Goal: Task Accomplishment & Management: Use online tool/utility

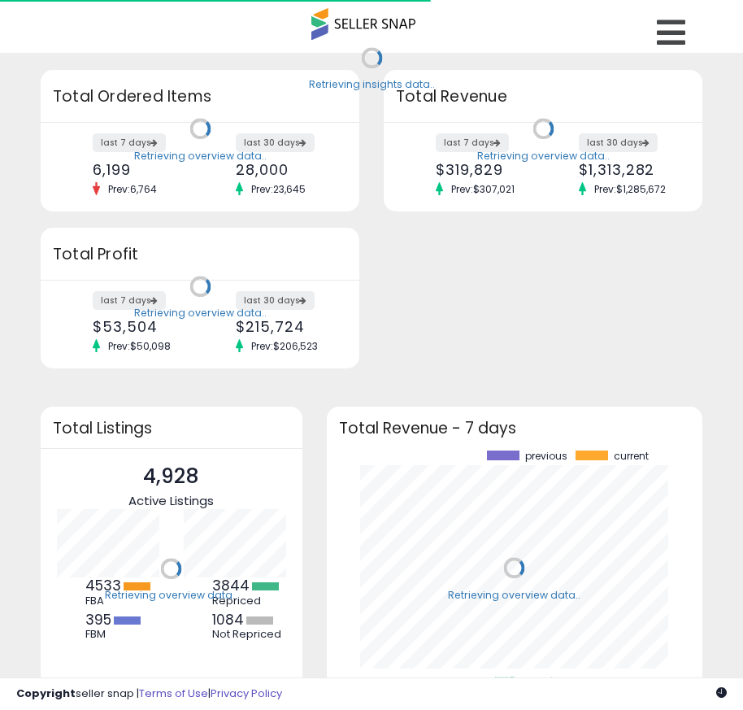
scroll to position [226, 344]
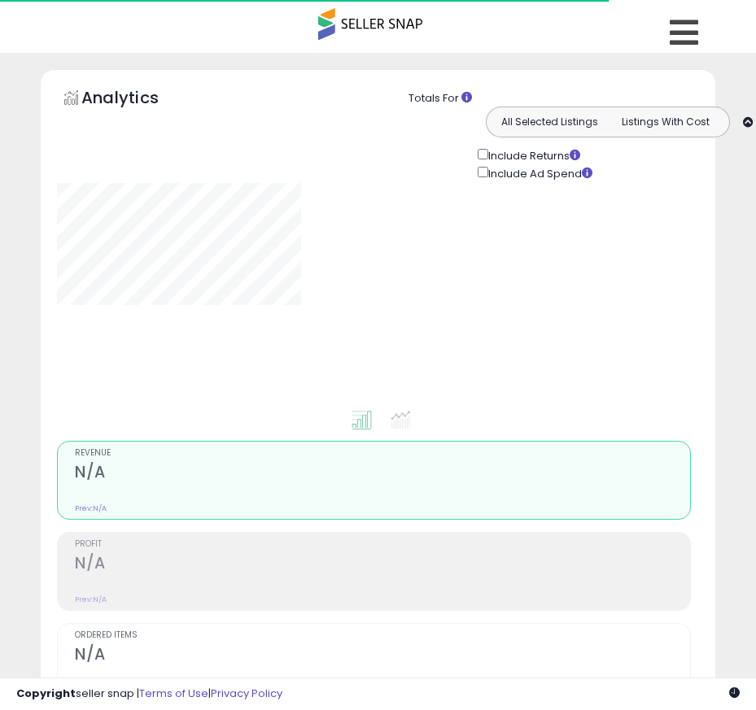
type input "**********"
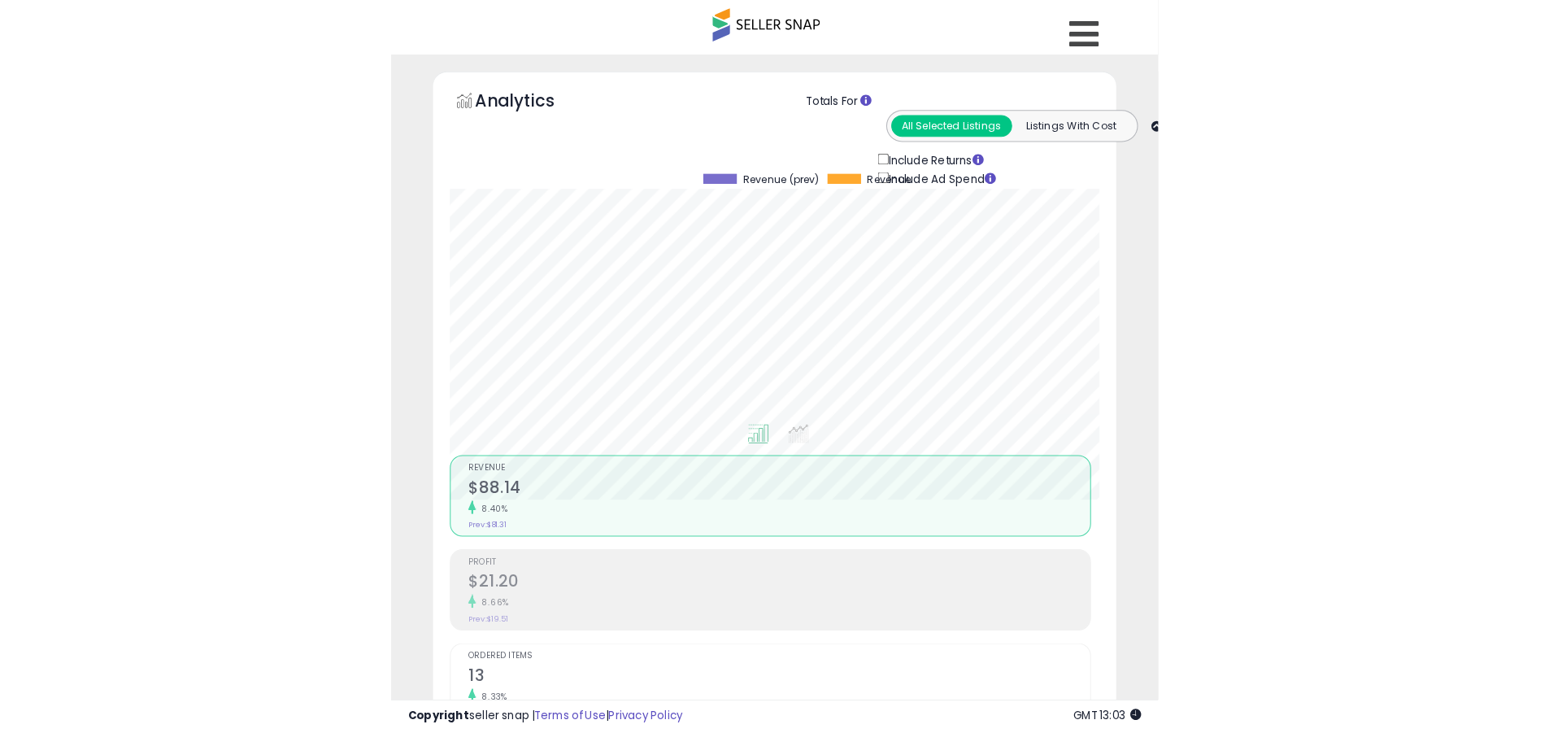
scroll to position [333, 851]
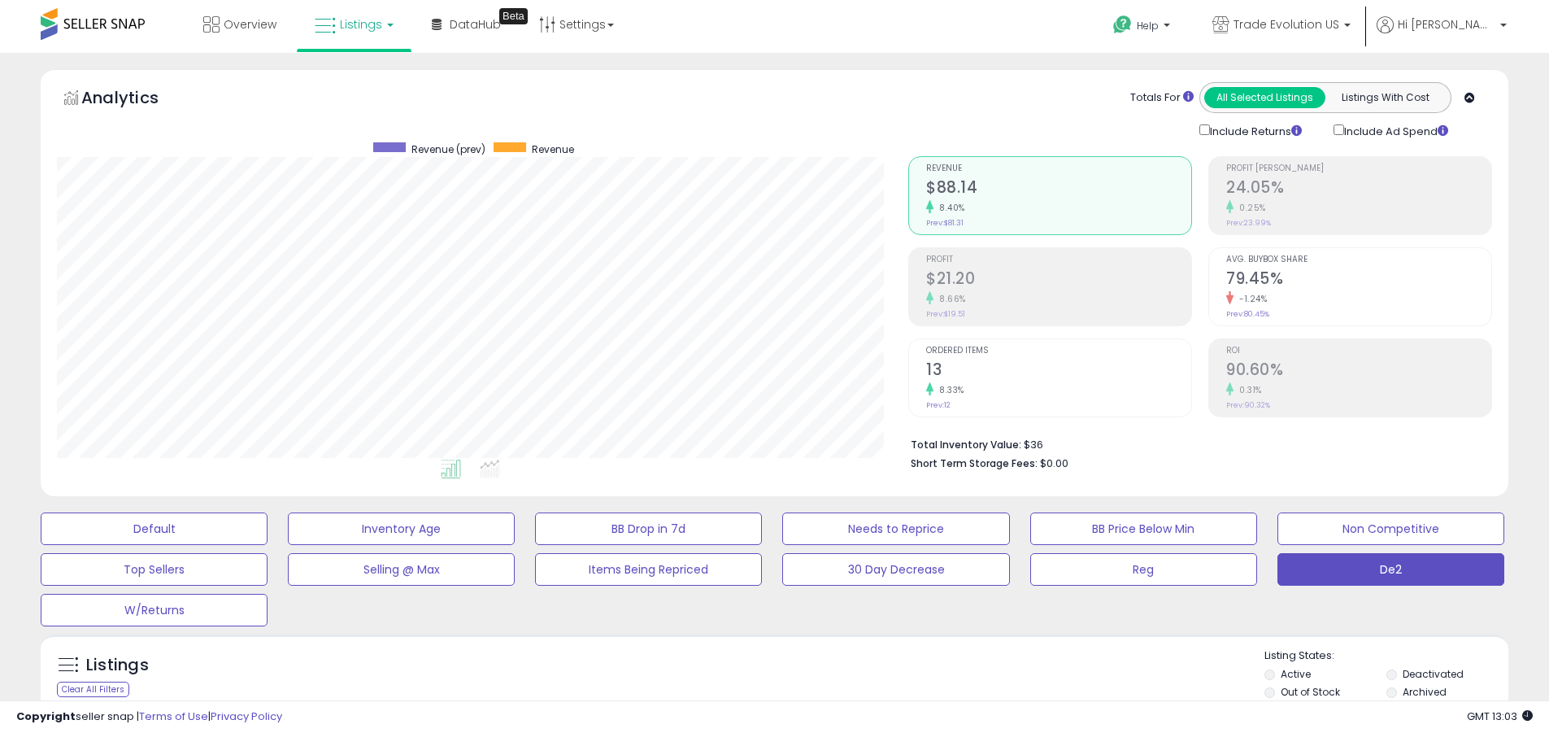
click at [755, 673] on label "Deactivated" at bounding box center [1433, 674] width 61 height 14
click at [755, 691] on label "Archived" at bounding box center [1425, 692] width 44 height 14
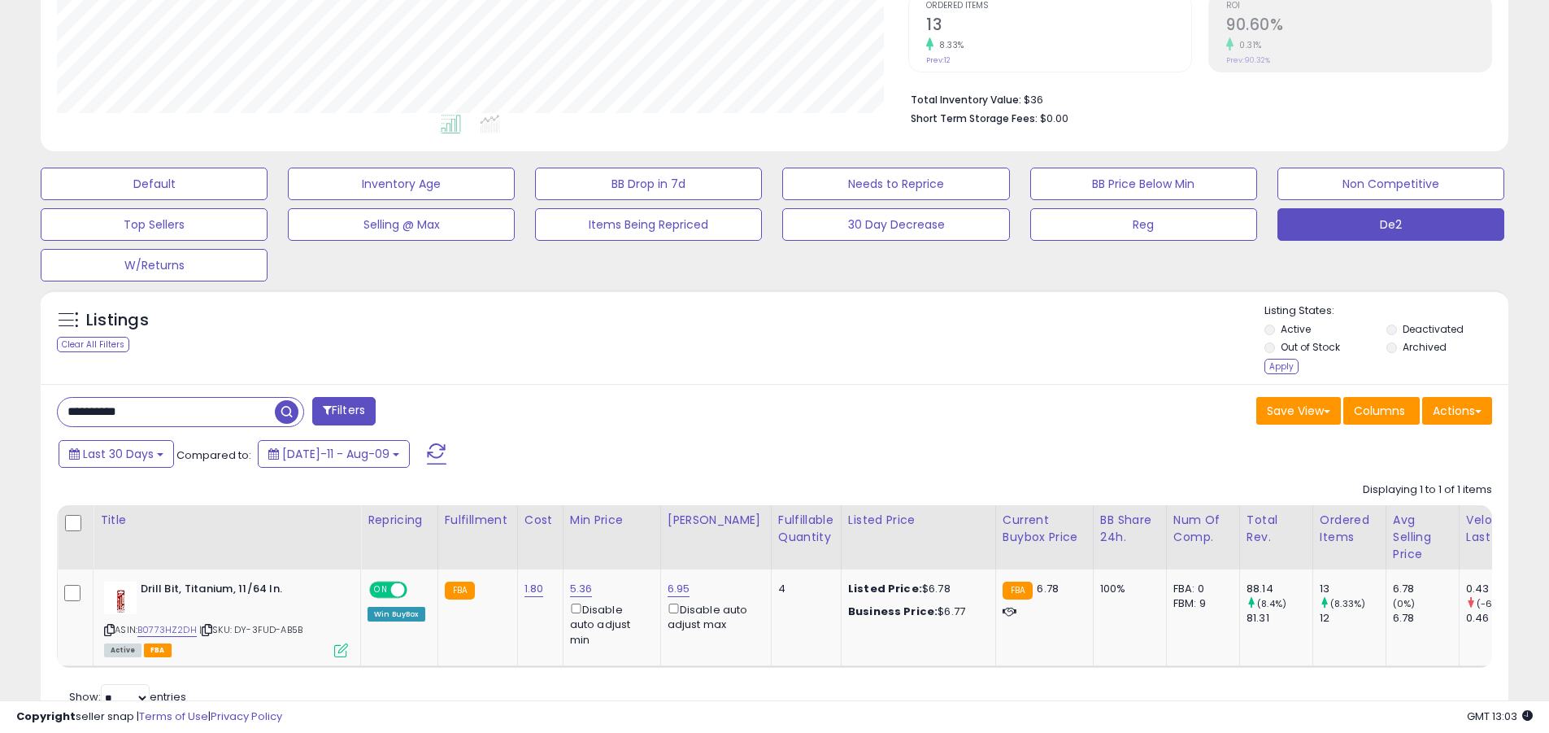
click at [755, 366] on div "Apply" at bounding box center [1282, 366] width 34 height 15
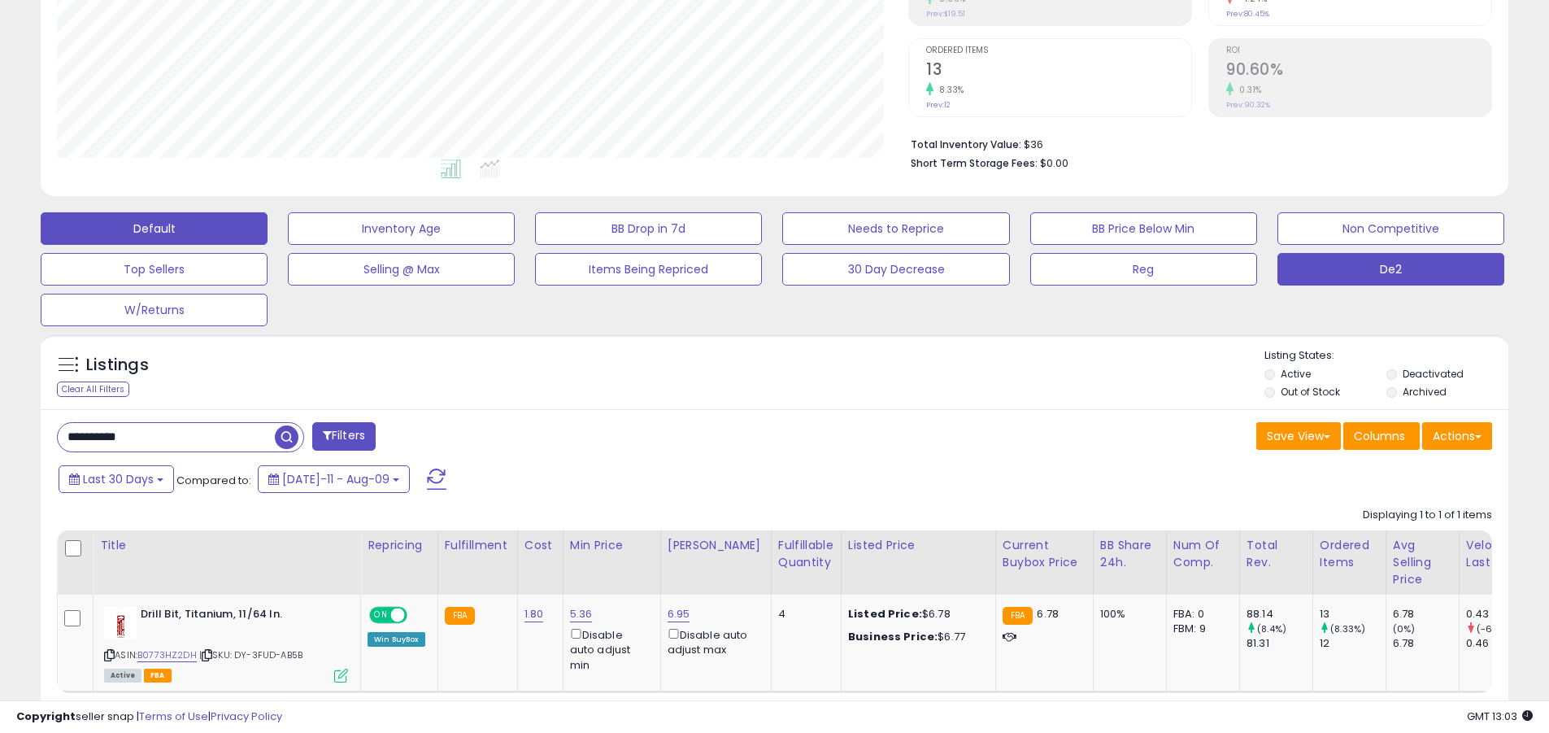
click at [154, 228] on button "Default" at bounding box center [154, 228] width 227 height 33
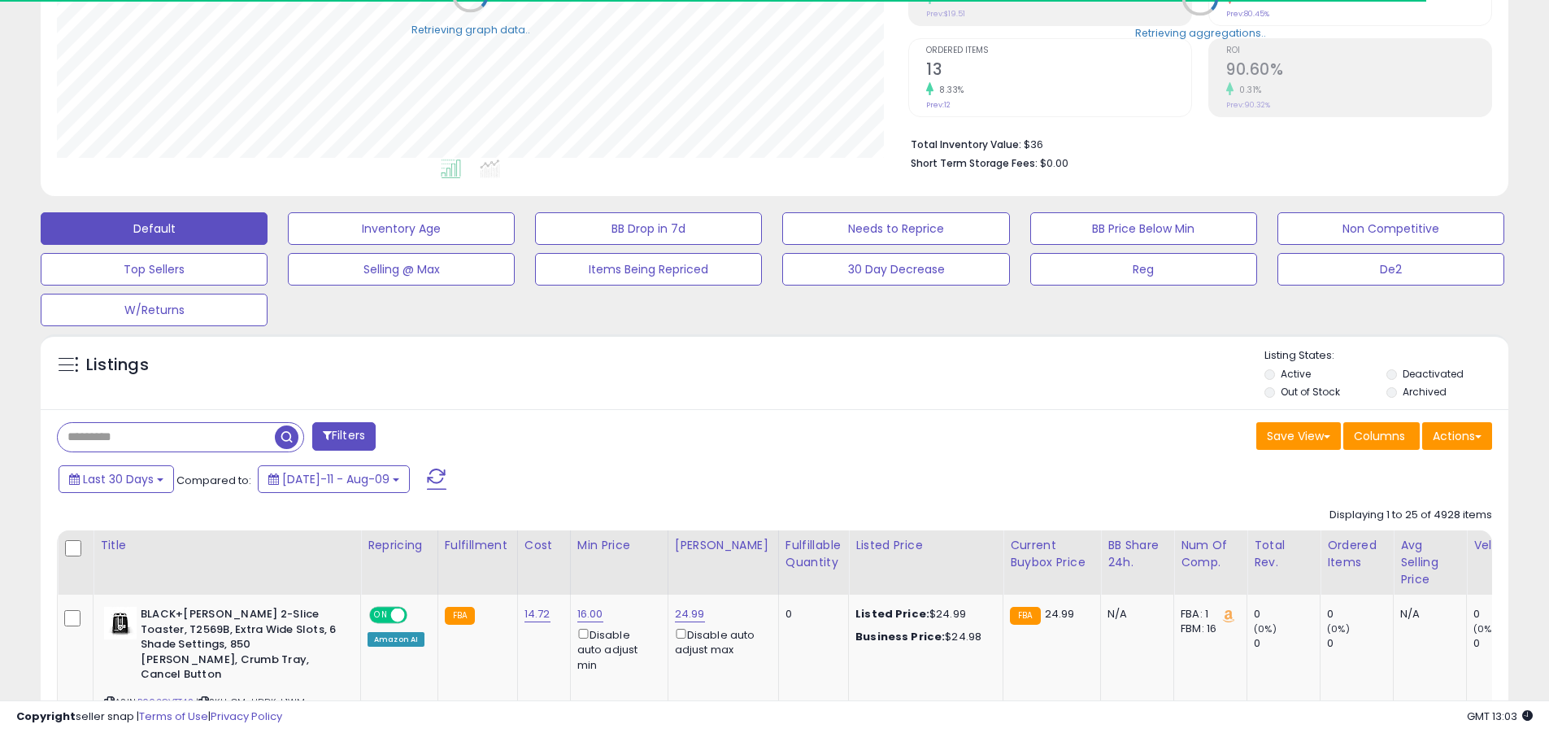
scroll to position [812940, 812422]
click at [427, 468] on span at bounding box center [437, 478] width 20 height 21
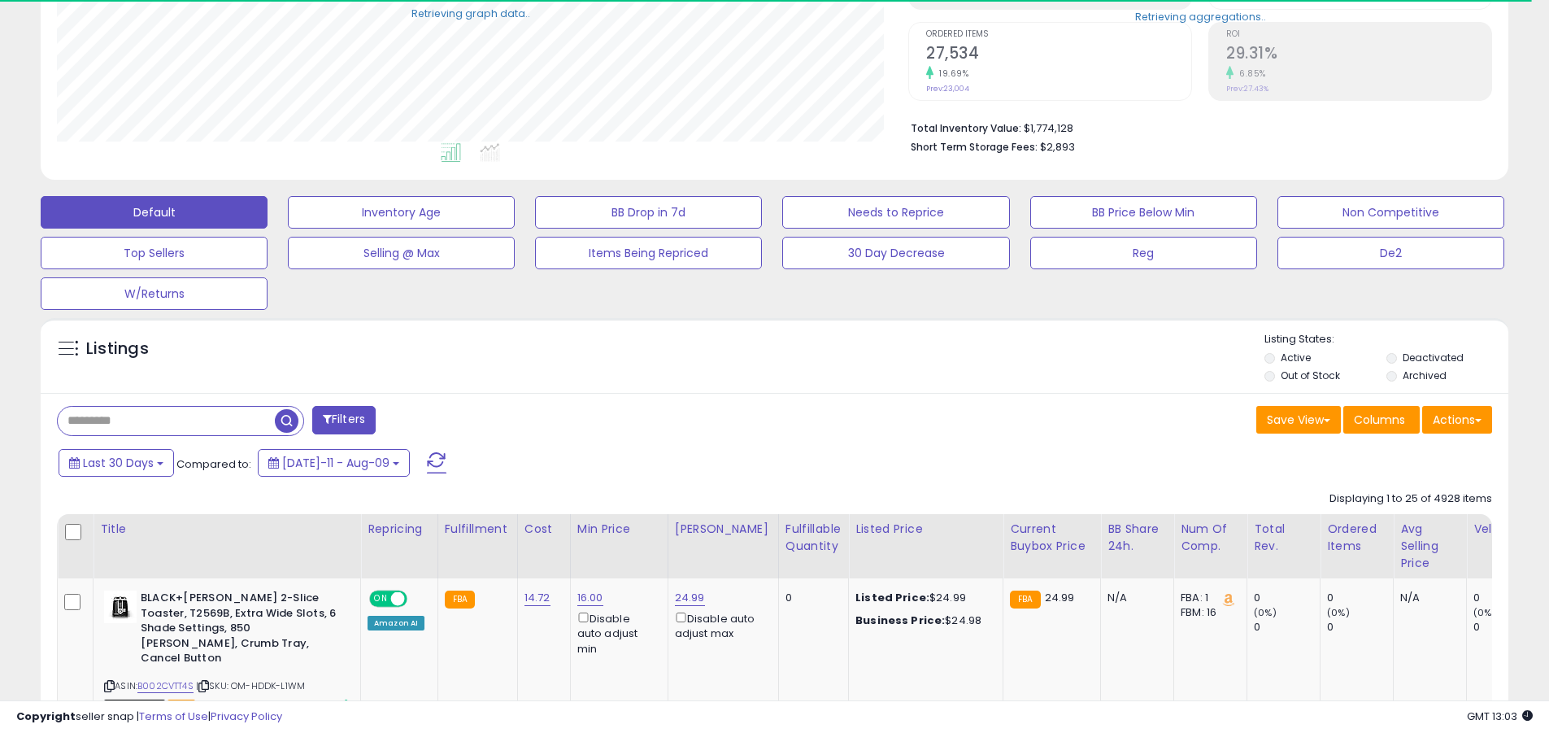
scroll to position [333, 851]
click at [166, 420] on input "text" at bounding box center [166, 421] width 217 height 28
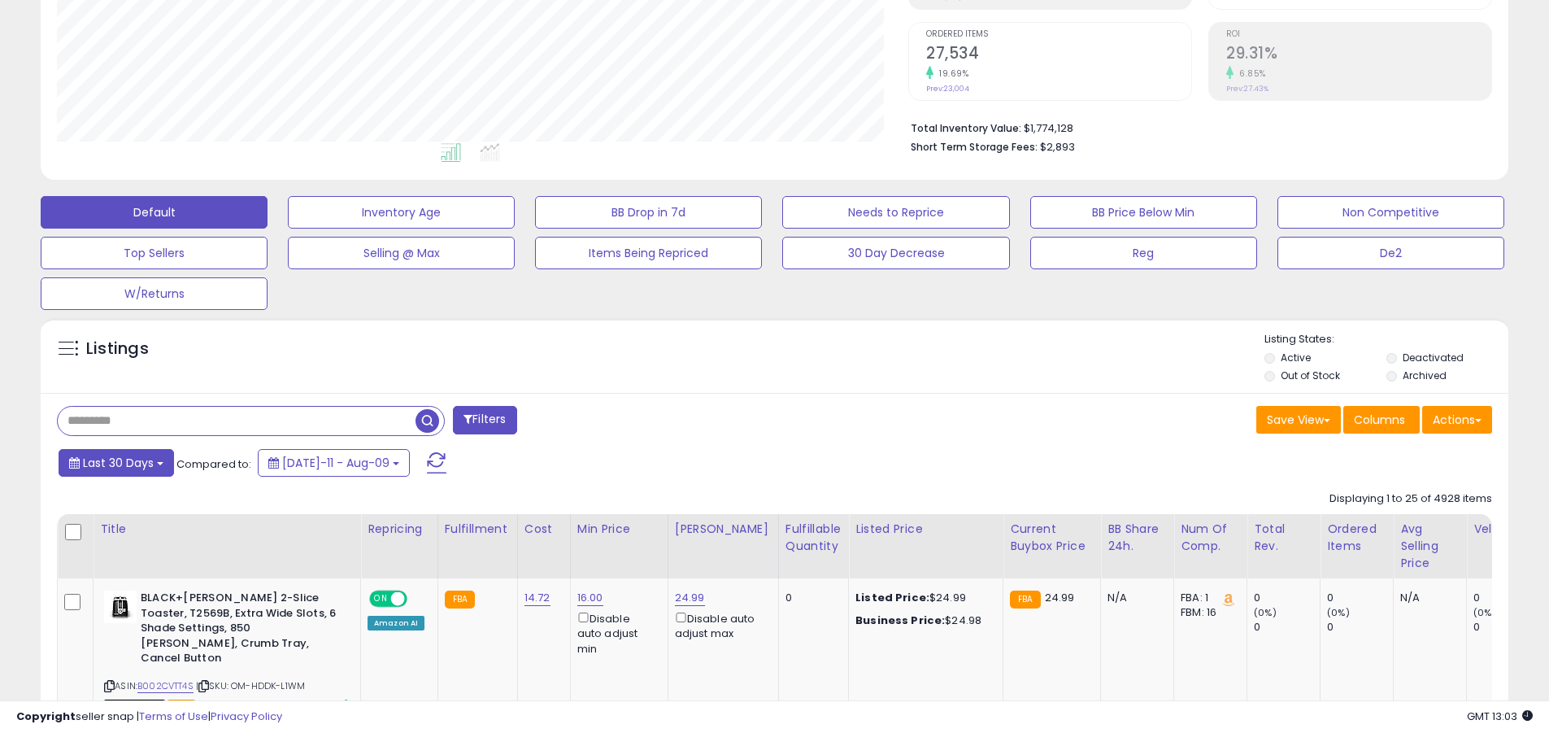
click at [115, 462] on span "Last 30 Days" at bounding box center [118, 463] width 71 height 16
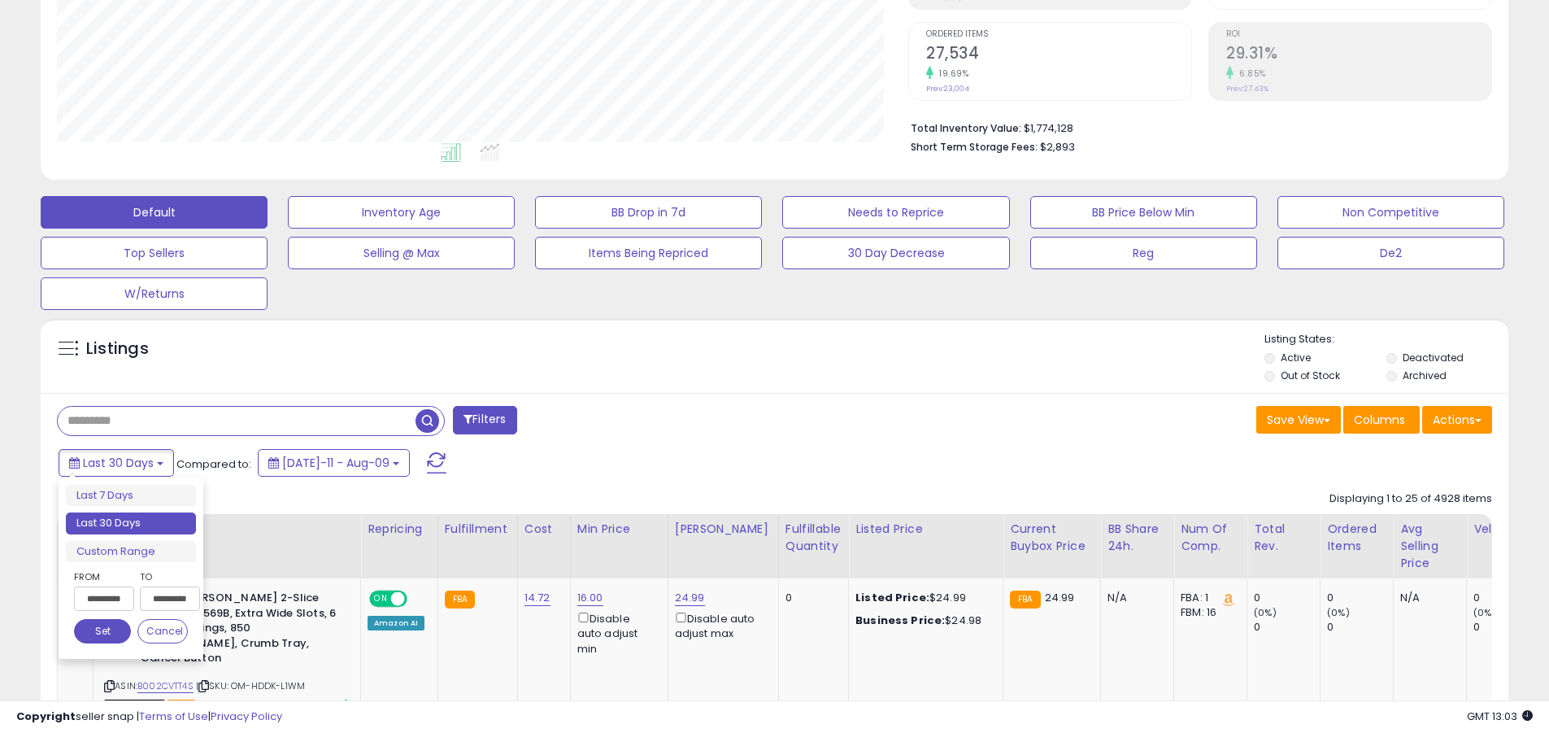
click at [131, 523] on li "Last 30 Days" at bounding box center [131, 523] width 130 height 22
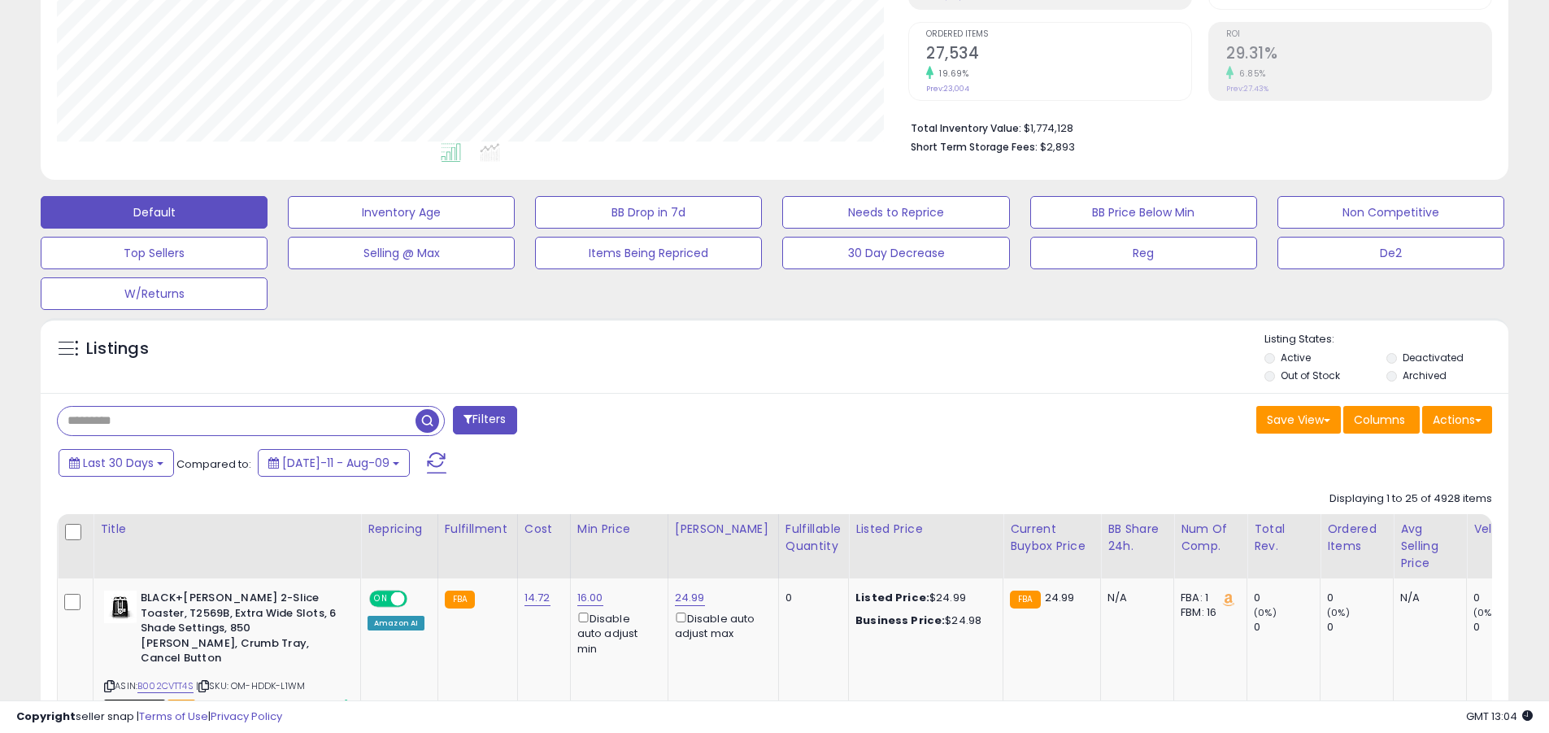
click at [237, 420] on input "text" at bounding box center [237, 421] width 358 height 28
click at [429, 418] on span "button" at bounding box center [428, 421] width 24 height 24
click at [755, 419] on button "Actions" at bounding box center [1457, 420] width 70 height 28
click at [0, 0] on link "Export All Columns" at bounding box center [0, 0] width 0 height 0
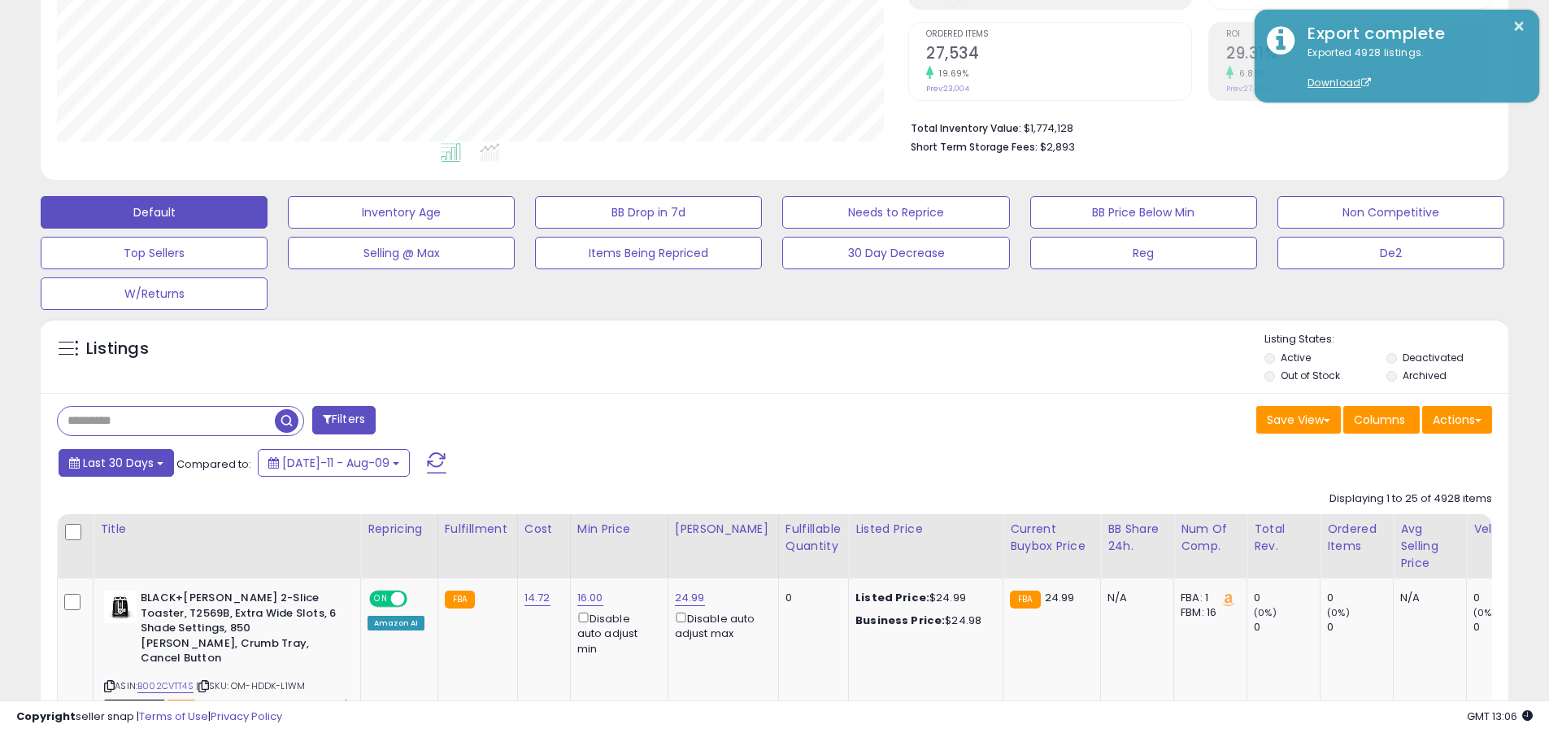
click at [115, 462] on span "Last 30 Days" at bounding box center [118, 463] width 71 height 16
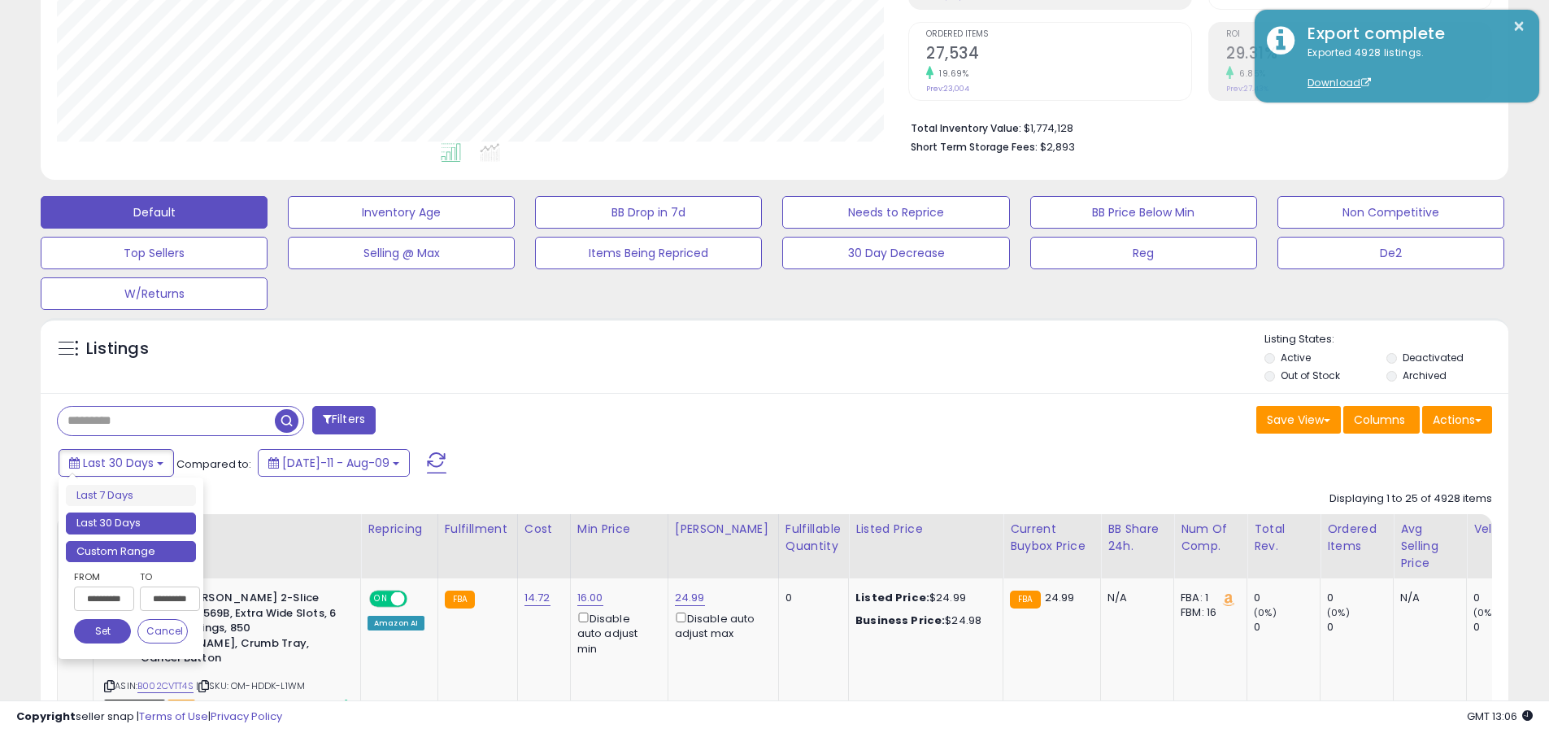
click at [131, 551] on li "Custom Range" at bounding box center [131, 552] width 130 height 22
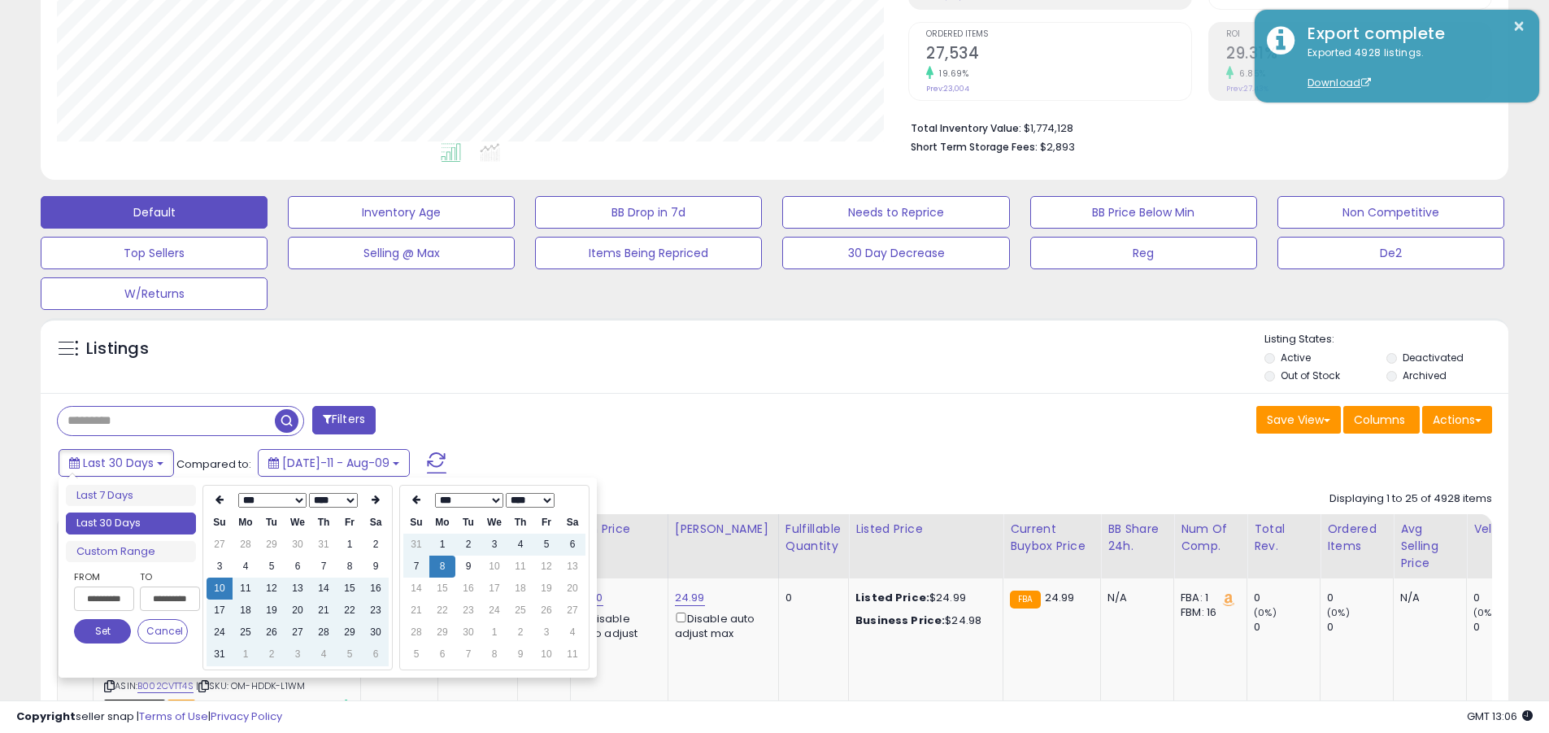
click at [104, 599] on input "**********" at bounding box center [104, 598] width 60 height 24
type input "**********"
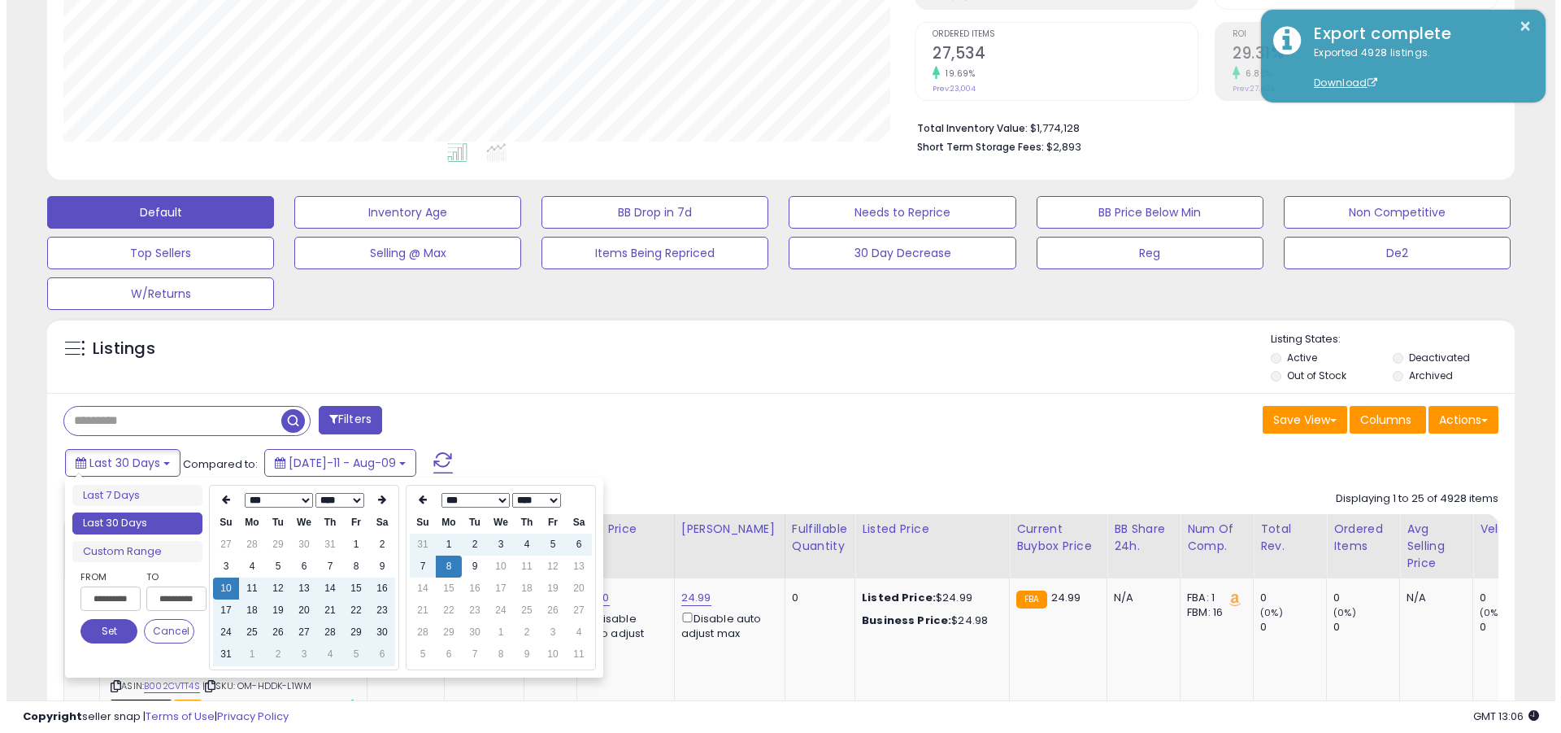
scroll to position [0, 3]
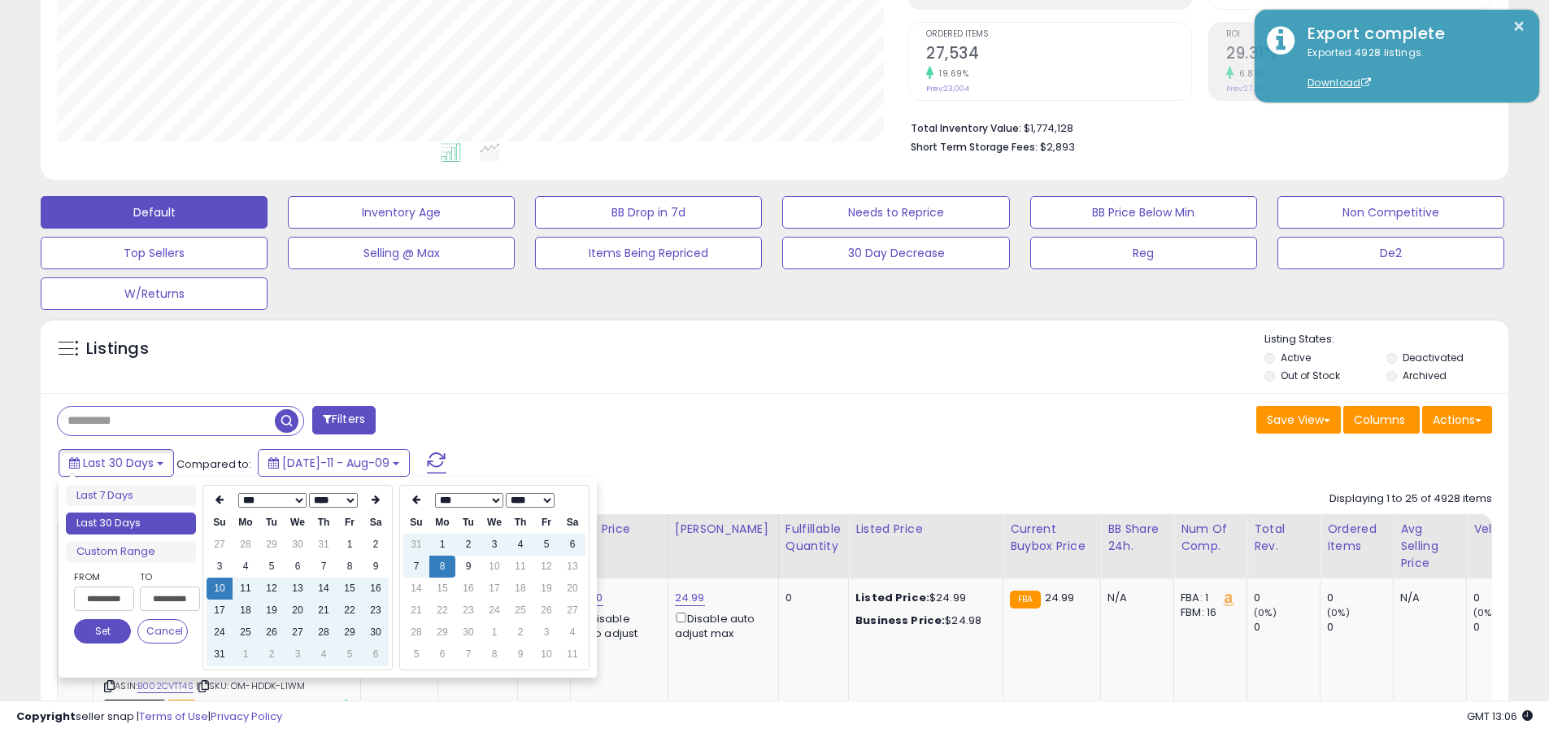
click at [102, 631] on button "Set" at bounding box center [102, 631] width 57 height 24
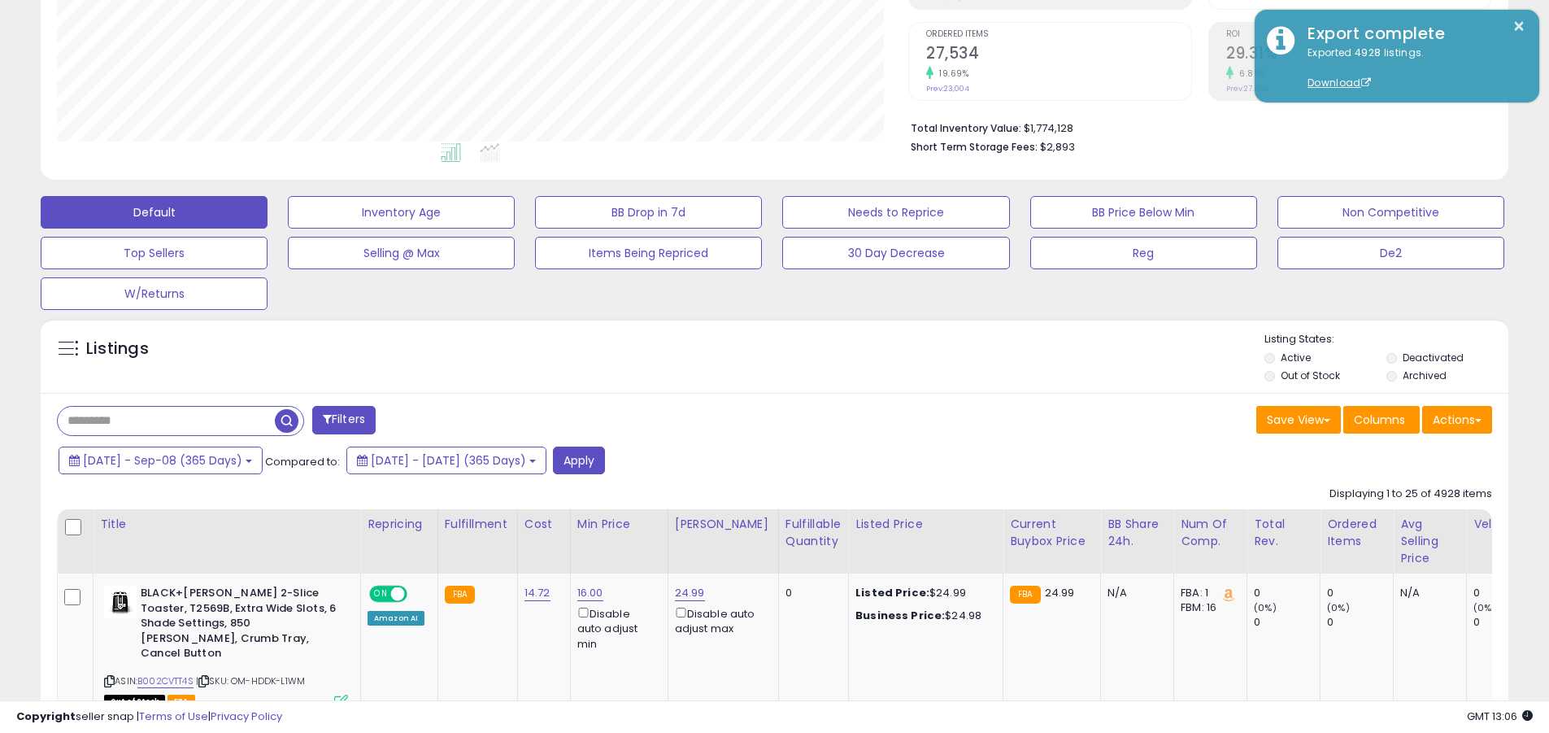
click at [166, 420] on input "text" at bounding box center [166, 421] width 217 height 28
click at [605, 459] on button "Apply" at bounding box center [579, 460] width 52 height 28
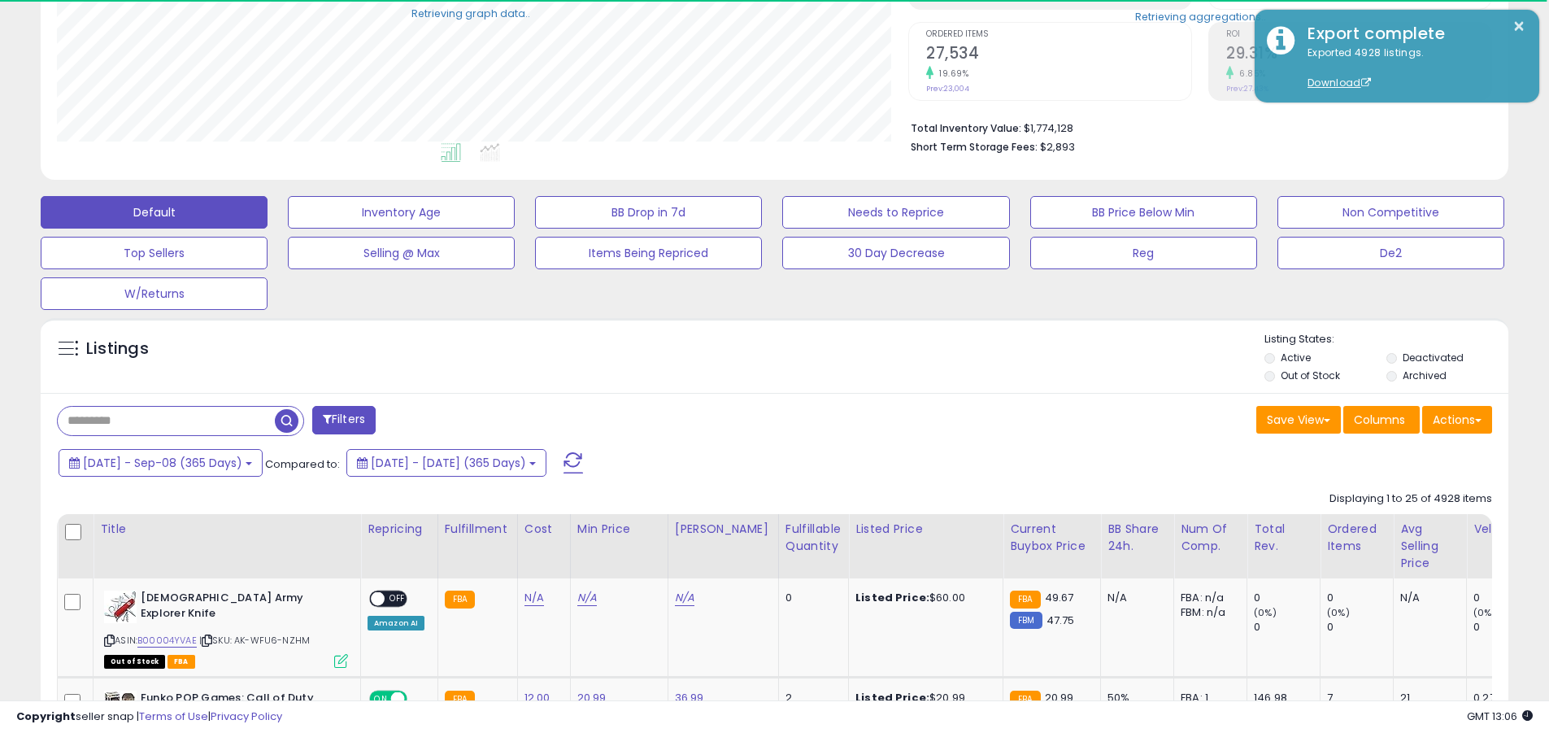
scroll to position [812940, 812422]
click at [755, 419] on button "Actions" at bounding box center [1457, 420] width 70 height 28
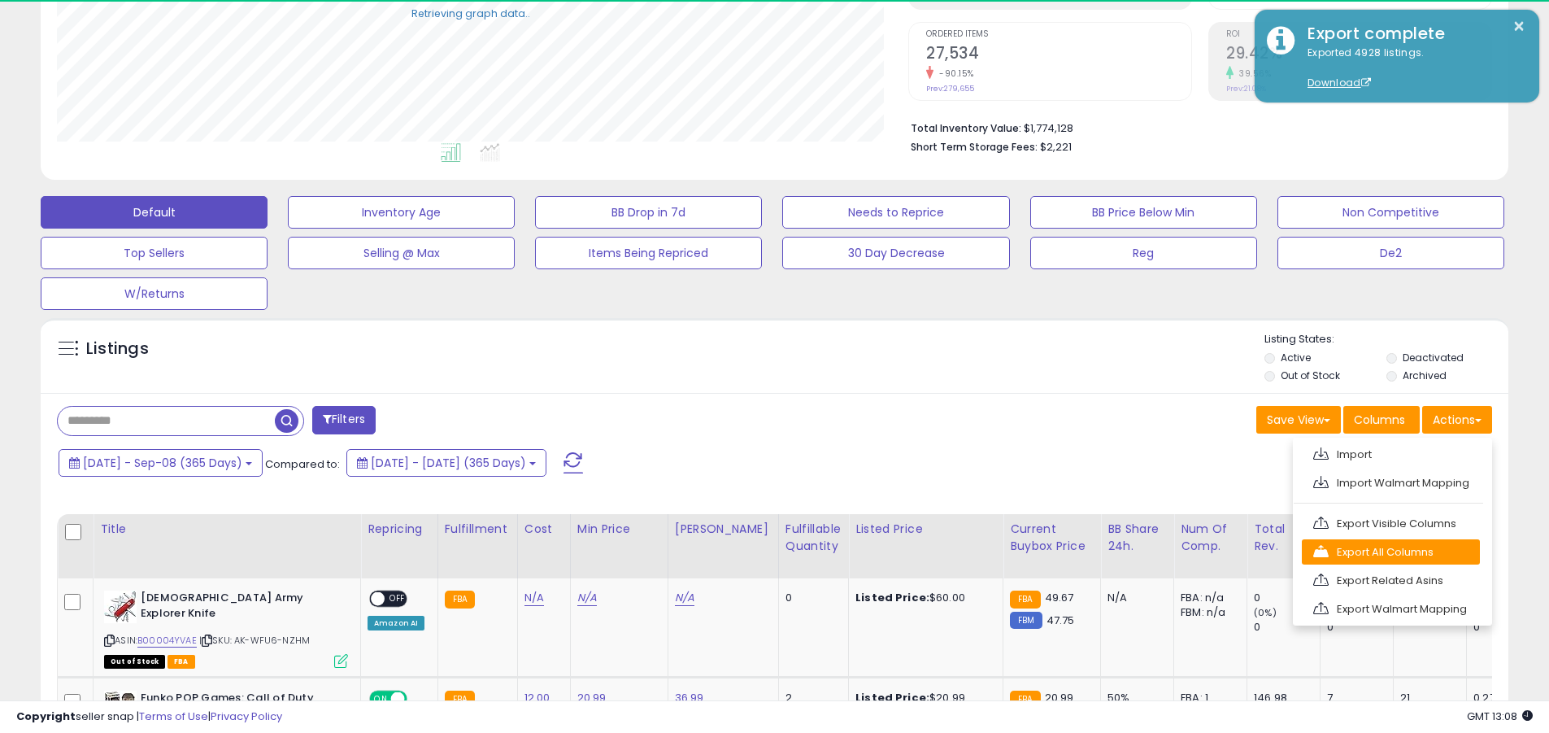
click at [755, 551] on link "Export All Columns" at bounding box center [1391, 551] width 178 height 25
